Goal: Task Accomplishment & Management: Use online tool/utility

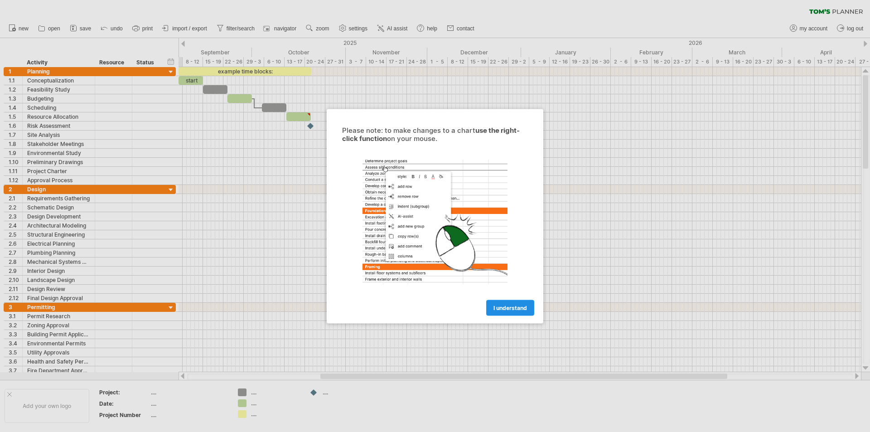
click at [519, 308] on span "I understand" at bounding box center [510, 307] width 34 height 7
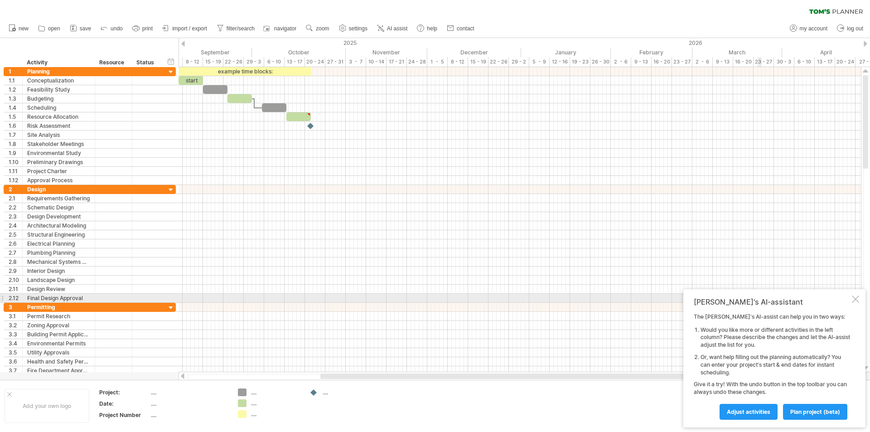
click at [854, 297] on div at bounding box center [855, 298] width 7 height 7
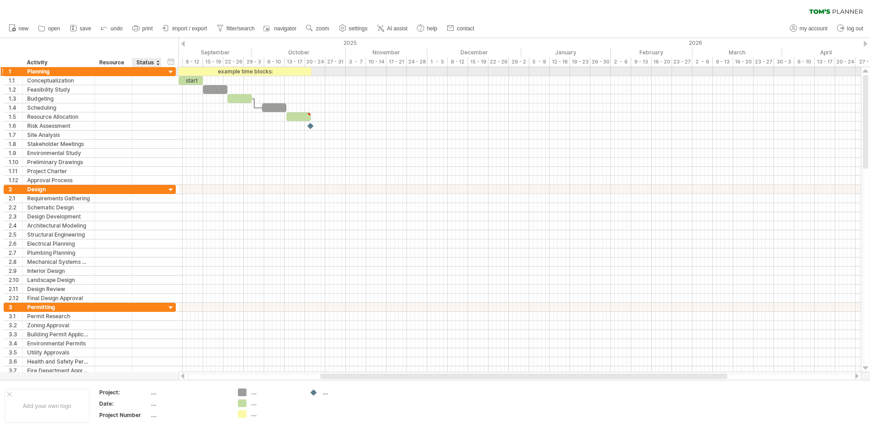
click at [170, 71] on div at bounding box center [171, 72] width 9 height 9
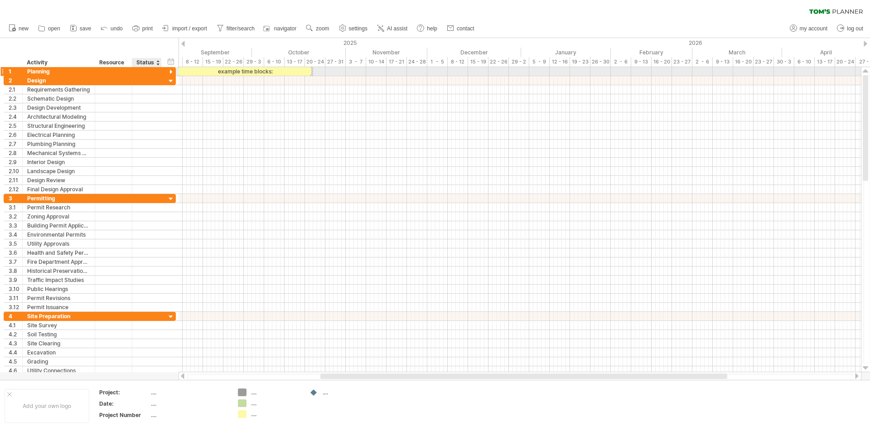
click at [170, 71] on div at bounding box center [171, 72] width 9 height 9
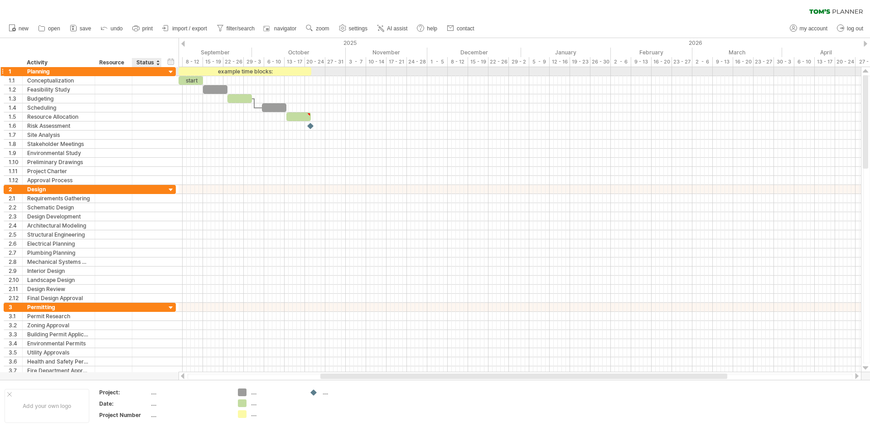
click at [170, 71] on div at bounding box center [171, 72] width 9 height 9
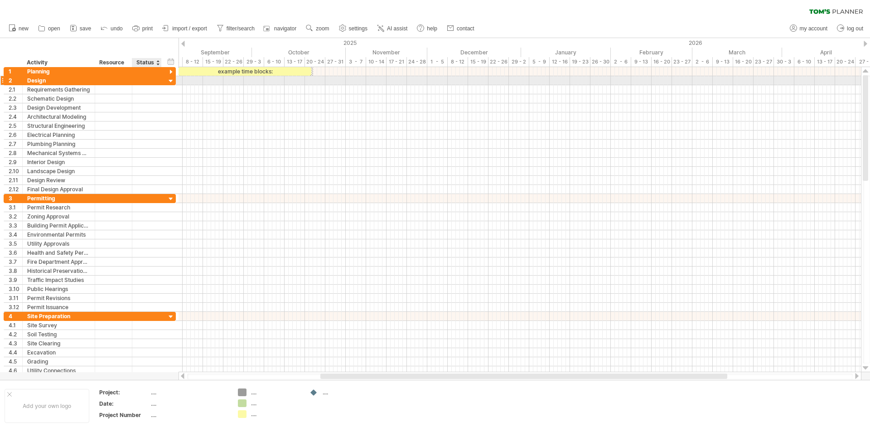
click at [171, 81] on div at bounding box center [171, 81] width 9 height 9
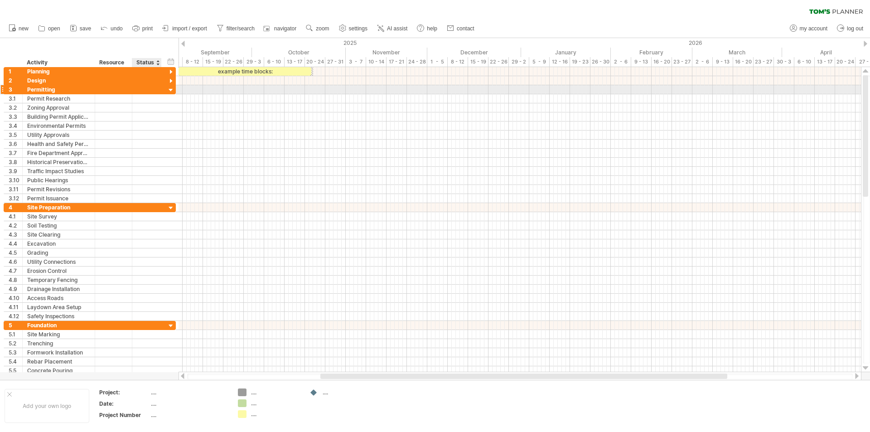
click at [170, 89] on div at bounding box center [171, 90] width 9 height 9
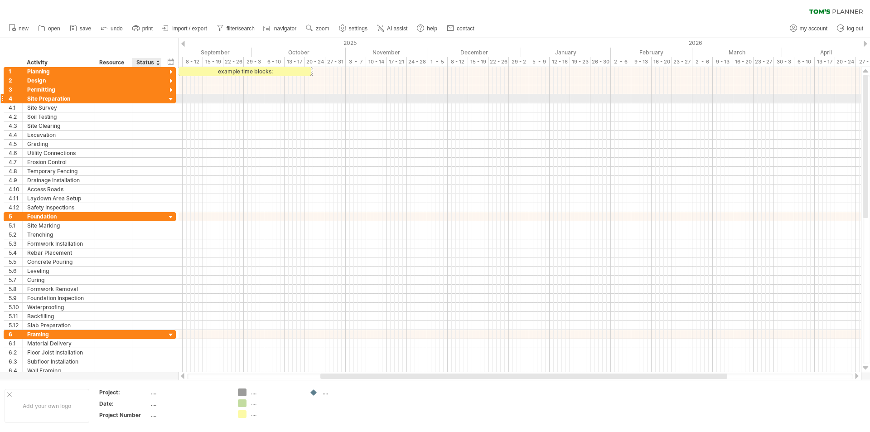
click at [171, 99] on div at bounding box center [171, 99] width 9 height 9
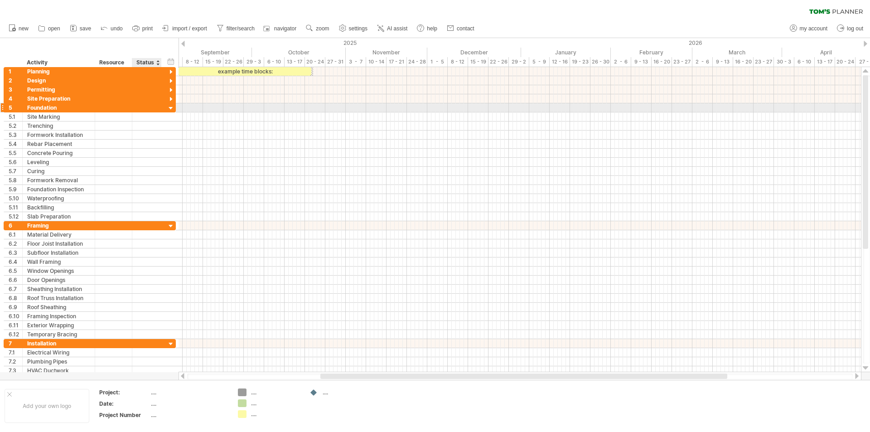
click at [172, 107] on div at bounding box center [171, 108] width 9 height 9
